Goal: Navigation & Orientation: Find specific page/section

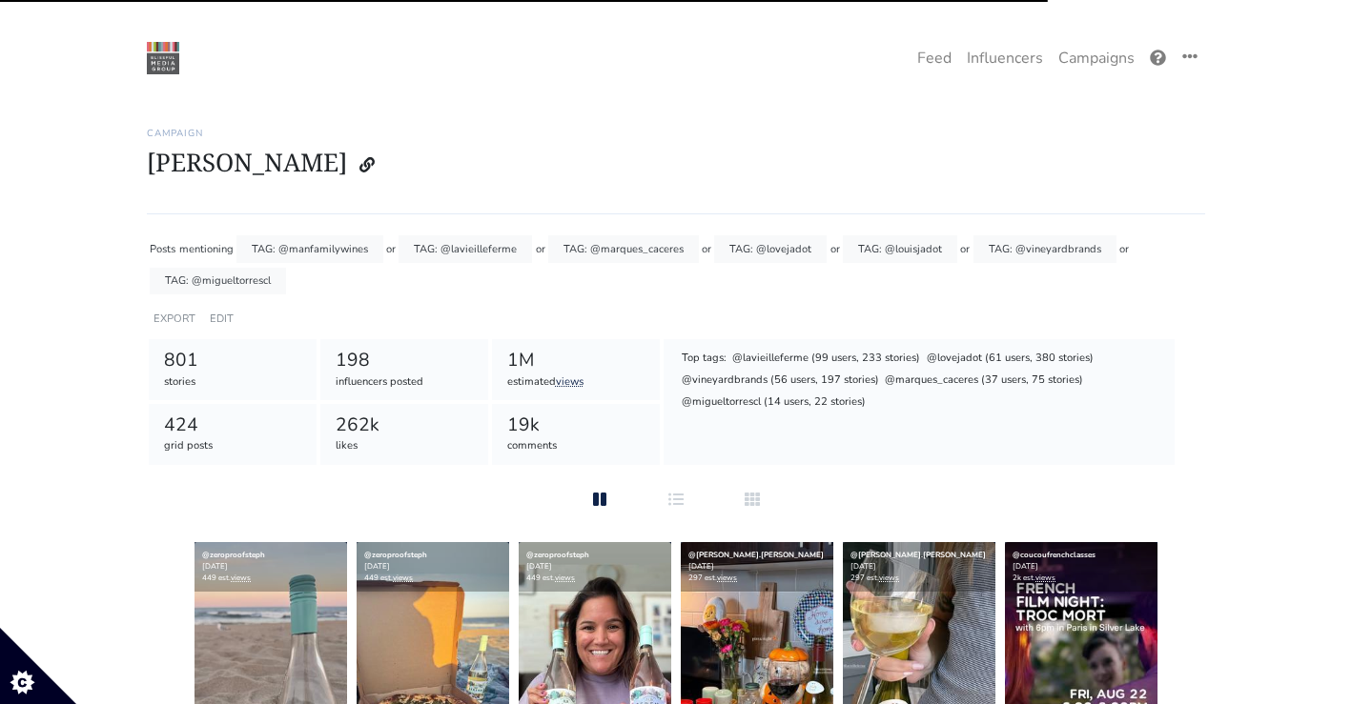
scroll to position [68, 0]
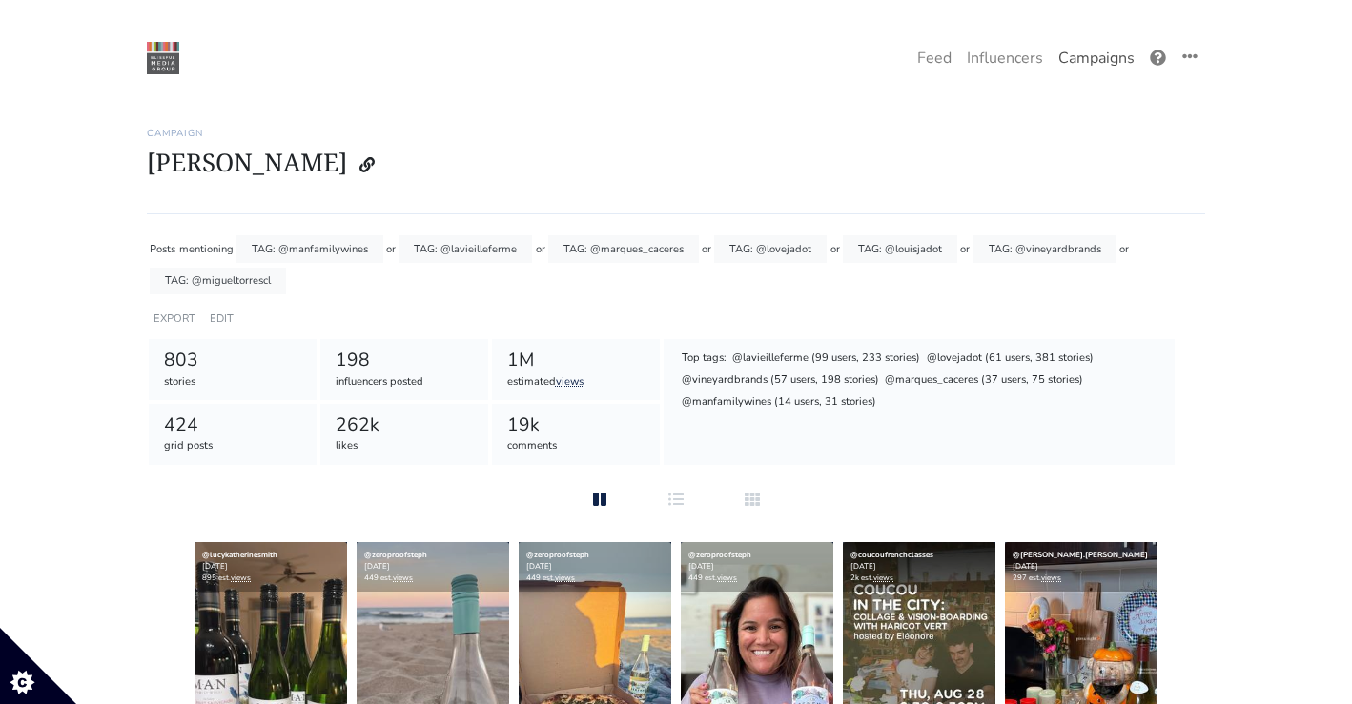
click at [1075, 59] on link "Campaigns" at bounding box center [1096, 58] width 92 height 38
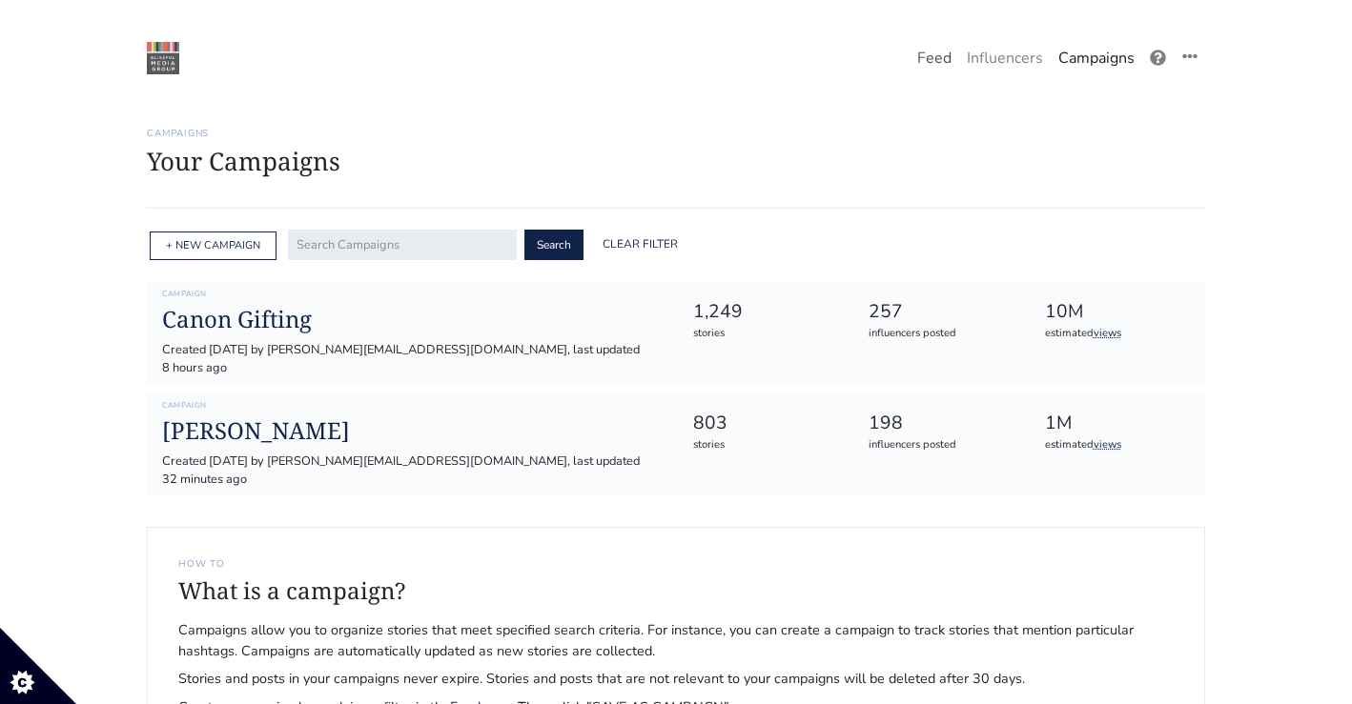
click at [949, 59] on link "Feed" at bounding box center [934, 58] width 50 height 38
